Goal: Find specific page/section: Locate a particular part of the current website

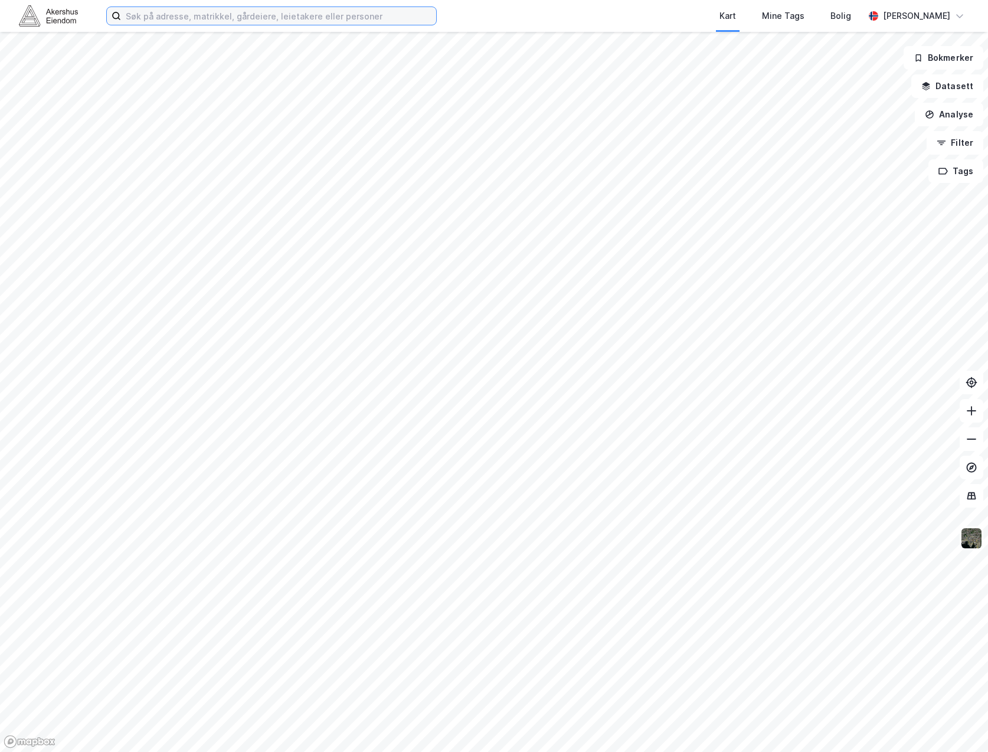
click at [235, 18] on input at bounding box center [278, 16] width 315 height 18
type input "[STREET_ADDRESS]"
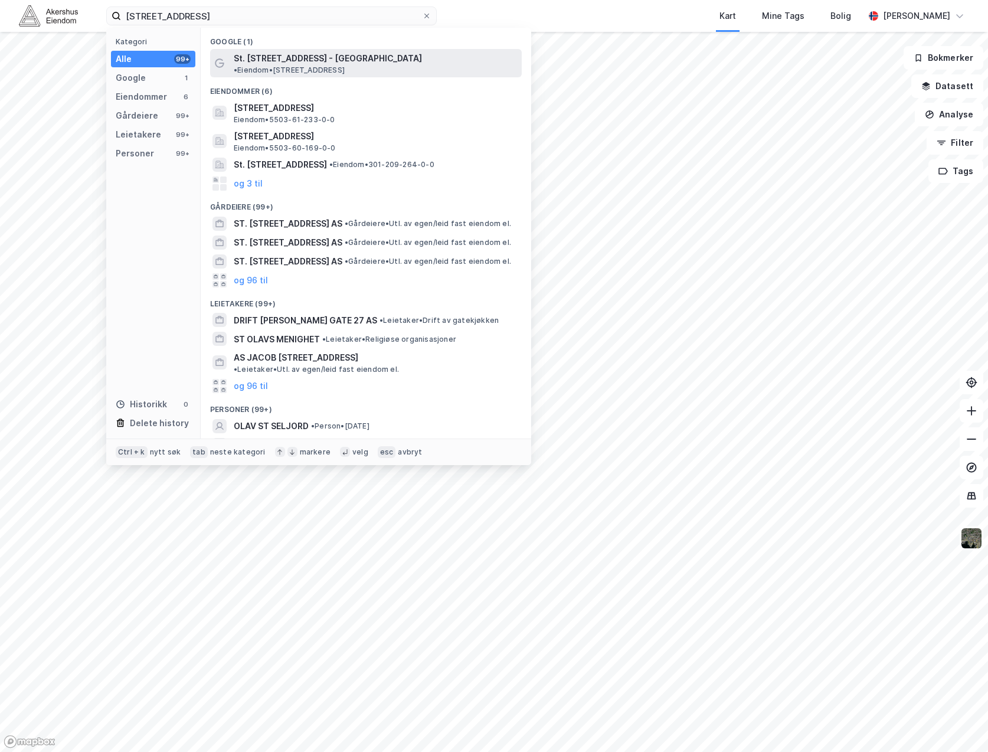
click at [289, 54] on span "St. [STREET_ADDRESS] - [GEOGRAPHIC_DATA]" at bounding box center [328, 58] width 188 height 14
